Goal: Task Accomplishment & Management: Manage account settings

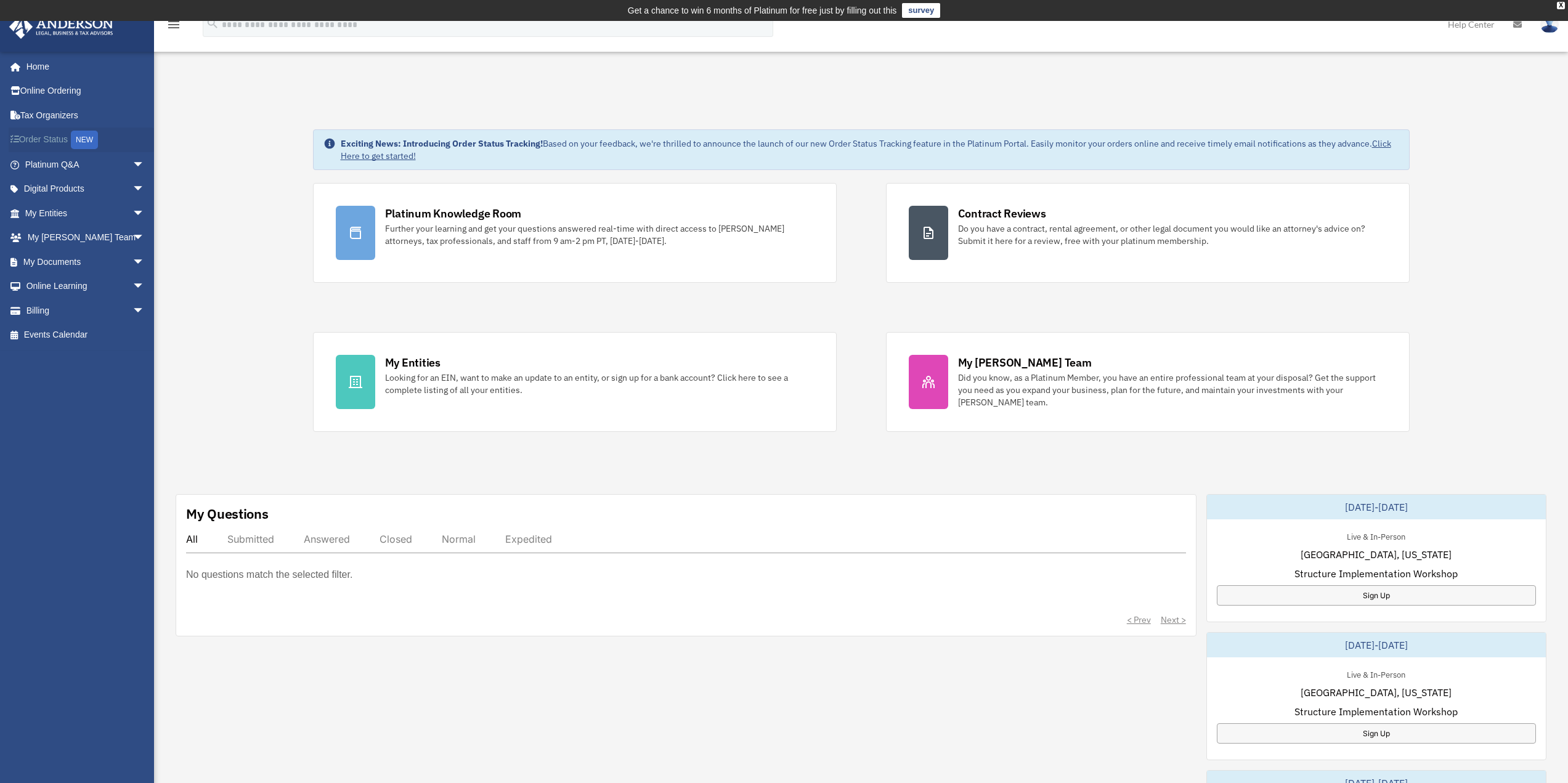
click at [50, 145] on link "Order Status NEW" at bounding box center [86, 140] width 155 height 25
click at [38, 311] on link "Billing arrow_drop_down" at bounding box center [86, 310] width 155 height 24
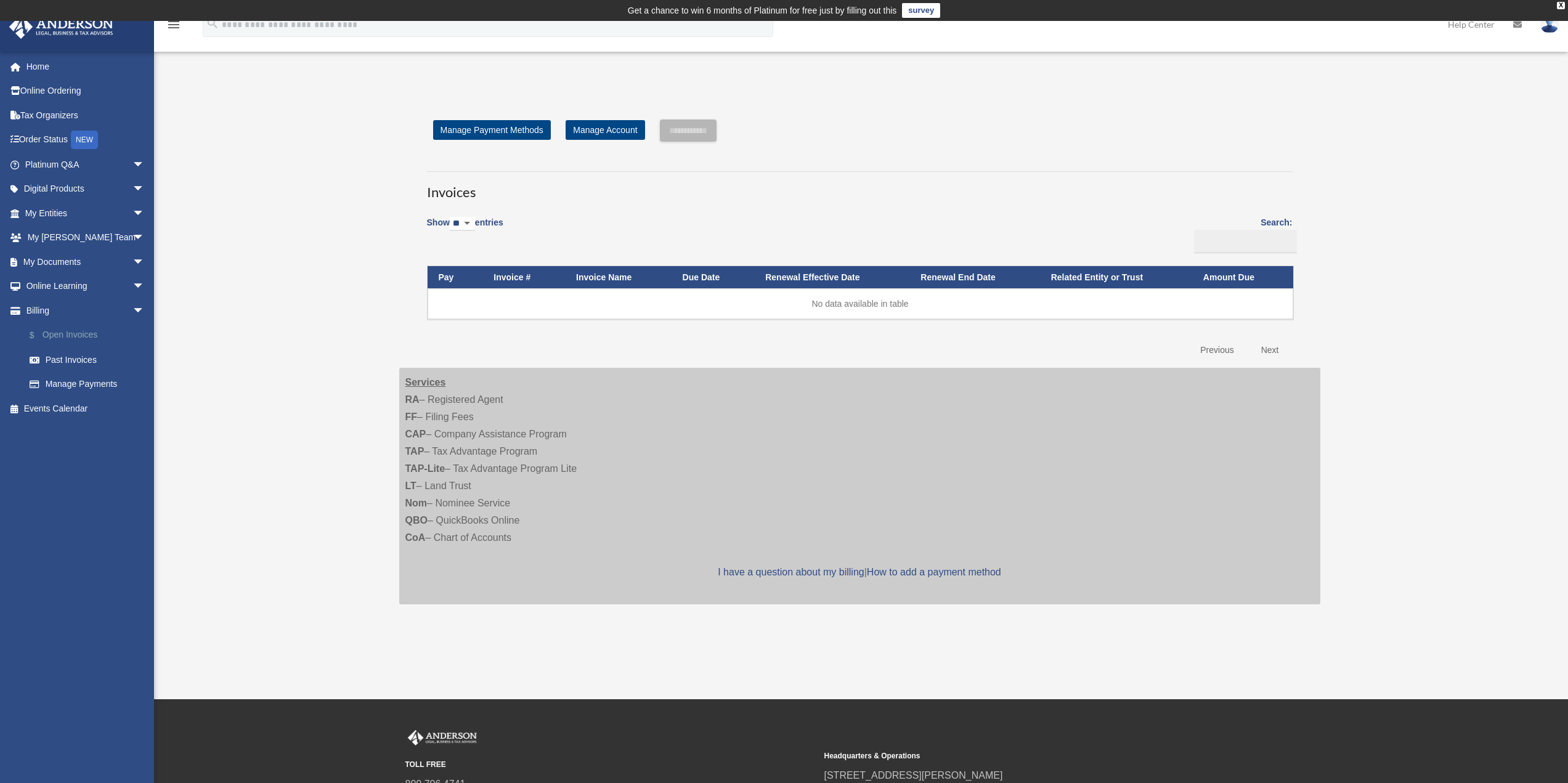
click at [84, 336] on link "$ Open Invoices" at bounding box center [91, 335] width 146 height 25
click at [76, 357] on link "Past Invoices" at bounding box center [91, 359] width 146 height 24
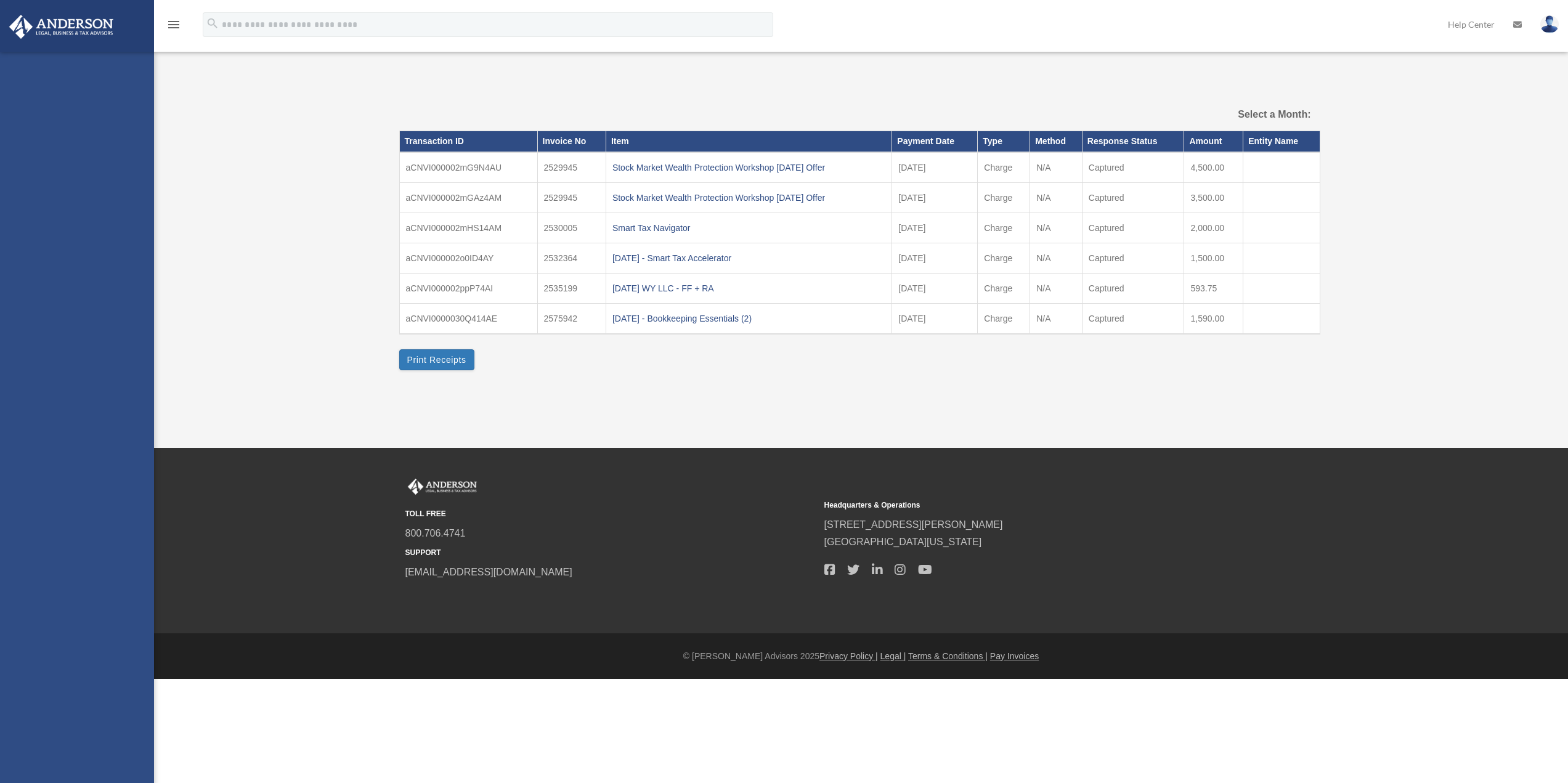
select select
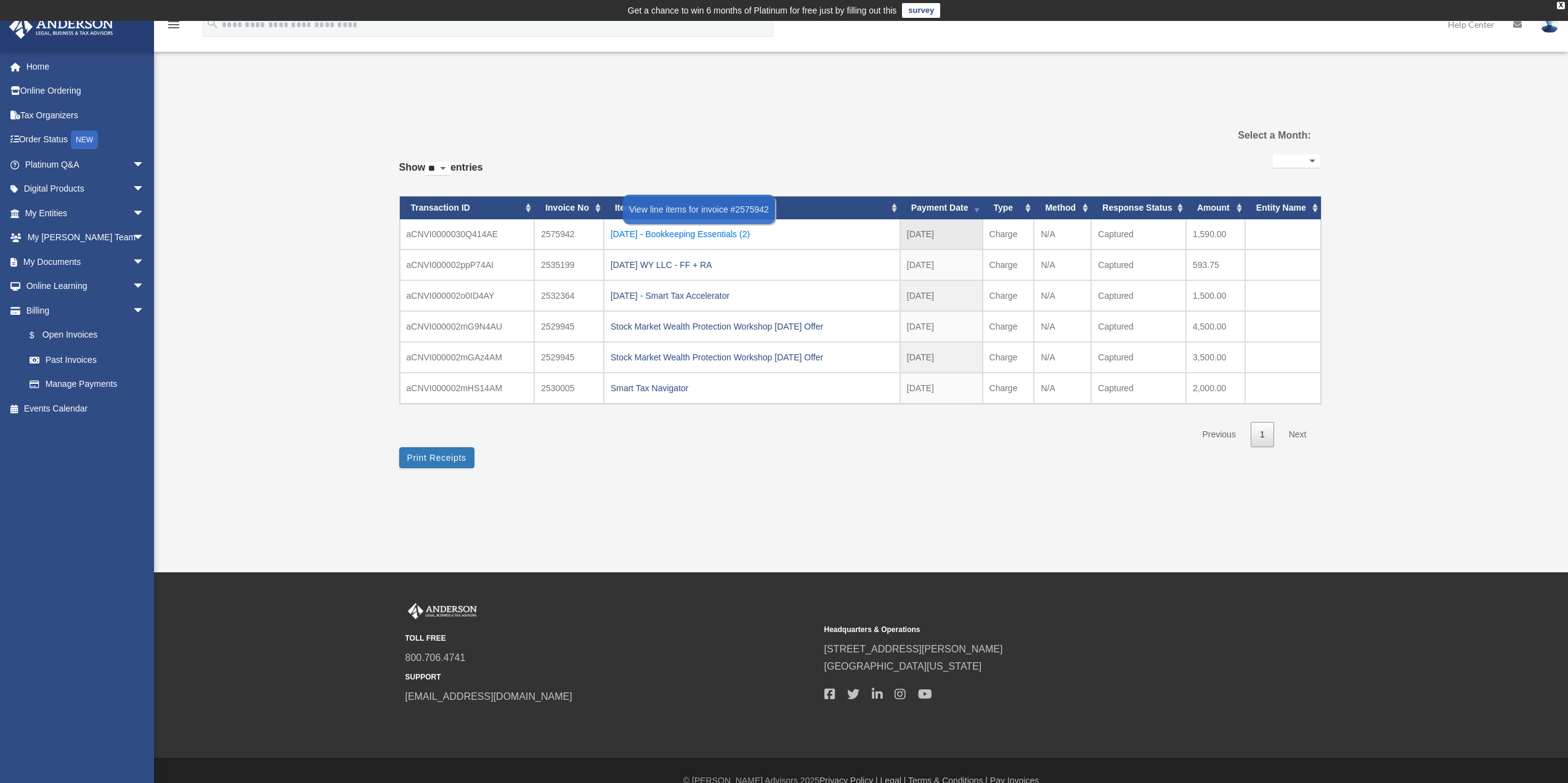
click at [683, 231] on div "2025.08.27 - Bookkeeping Essentials (2)" at bounding box center [752, 234] width 283 height 17
click at [0, 0] on div "Invoice Line Items × Print Detailed Receipts Close" at bounding box center [0, 0] width 0 height 0
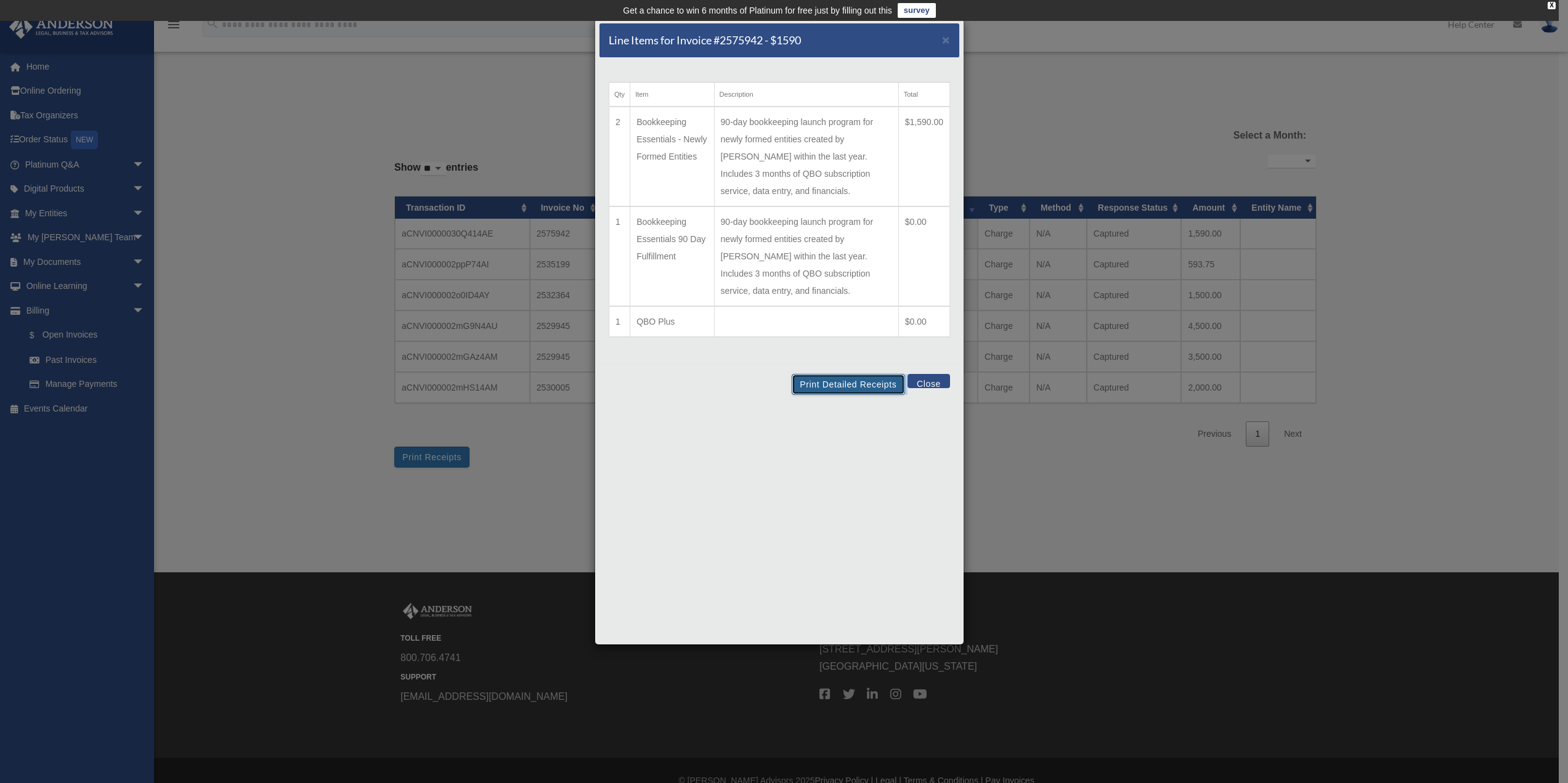
click at [833, 382] on button "Print Detailed Receipts" at bounding box center [848, 385] width 113 height 21
click at [748, 351] on div "Qty Item Description Total 2 Bookkeeping Essentials - Newly Formed Entities 90-…" at bounding box center [779, 210] width 360 height 306
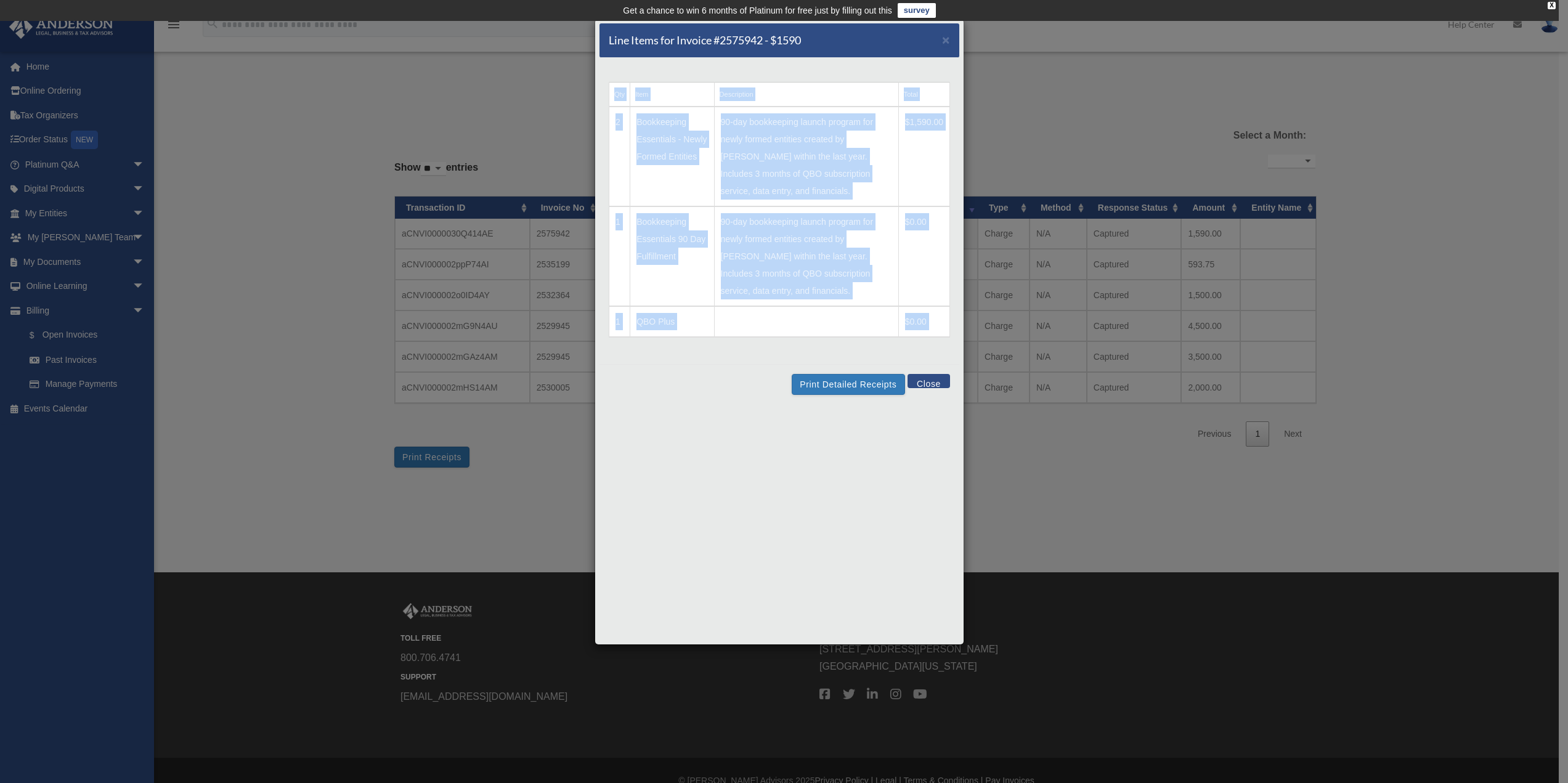
click at [748, 351] on div "Qty Item Description Total 2 Bookkeeping Essentials - Newly Formed Entities 90-…" at bounding box center [779, 210] width 360 height 306
